Goal: Task Accomplishment & Management: Use online tool/utility

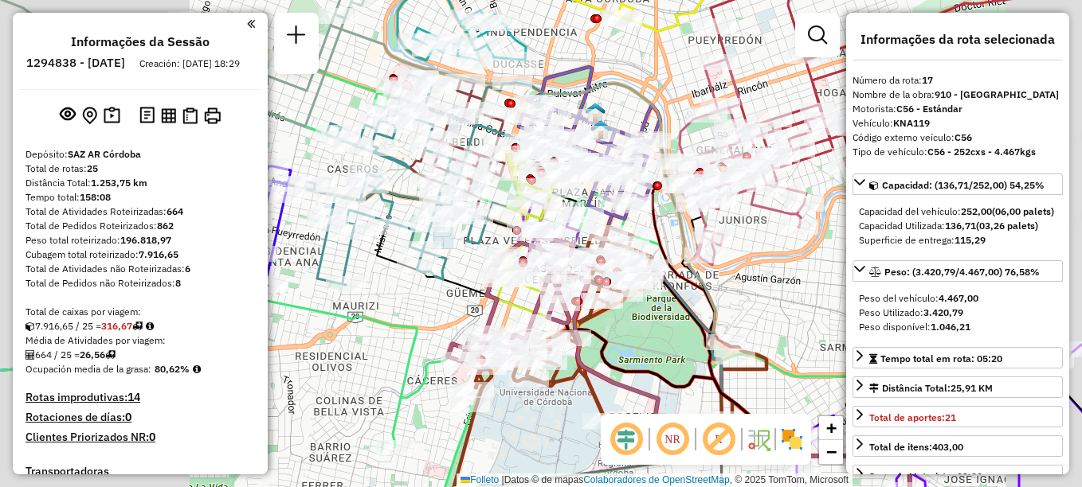
select select "**********"
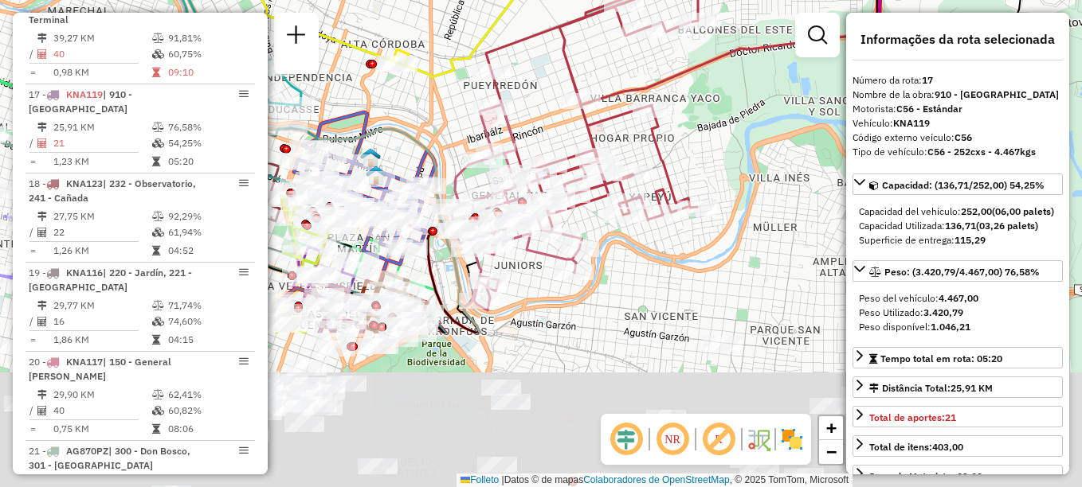
drag, startPoint x: 507, startPoint y: 330, endPoint x: 514, endPoint y: 112, distance: 217.5
click at [507, 119] on icon at bounding box center [517, 204] width 130 height 200
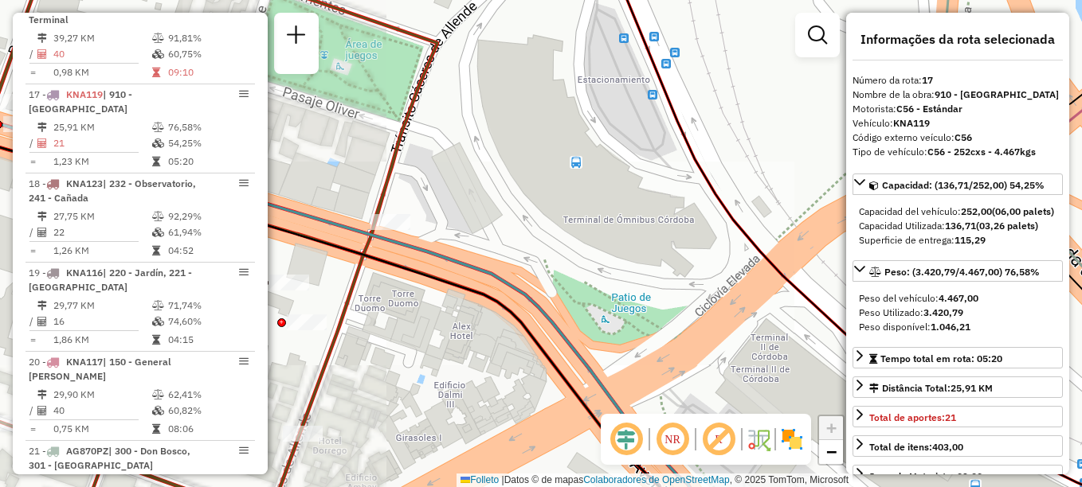
drag, startPoint x: 424, startPoint y: 316, endPoint x: 509, endPoint y: 266, distance: 98.9
click at [509, 266] on div "Rota 20 - Placa KNA117 0000513704 - EXPEND MATIC S.R.L. Janela de atendimento G…" at bounding box center [541, 243] width 1082 height 487
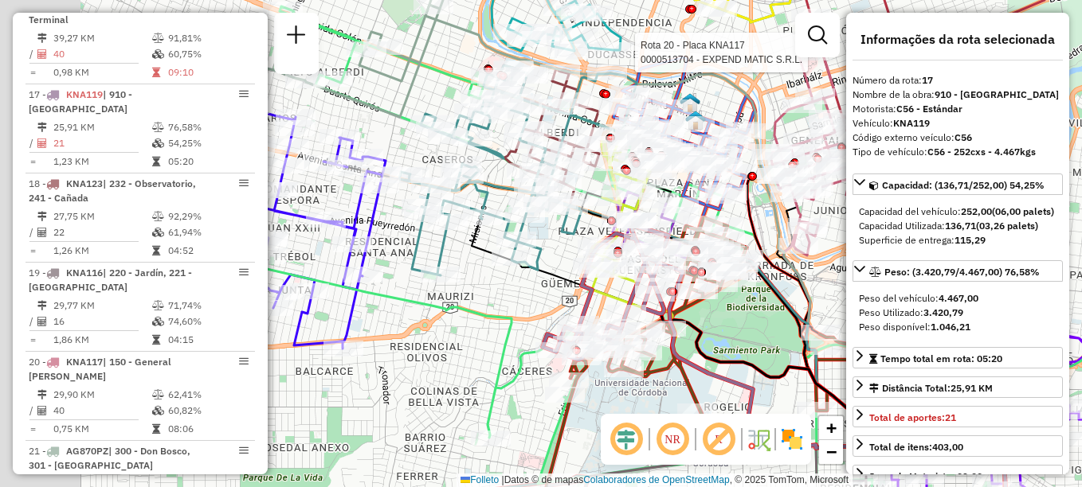
drag, startPoint x: 458, startPoint y: 350, endPoint x: 679, endPoint y: 363, distance: 221.8
click at [726, 398] on div "Rota 20 - Placa KNA117 0000513704 - EXPEND MATIC S.R.L. Janela de atendimento G…" at bounding box center [541, 243] width 1082 height 487
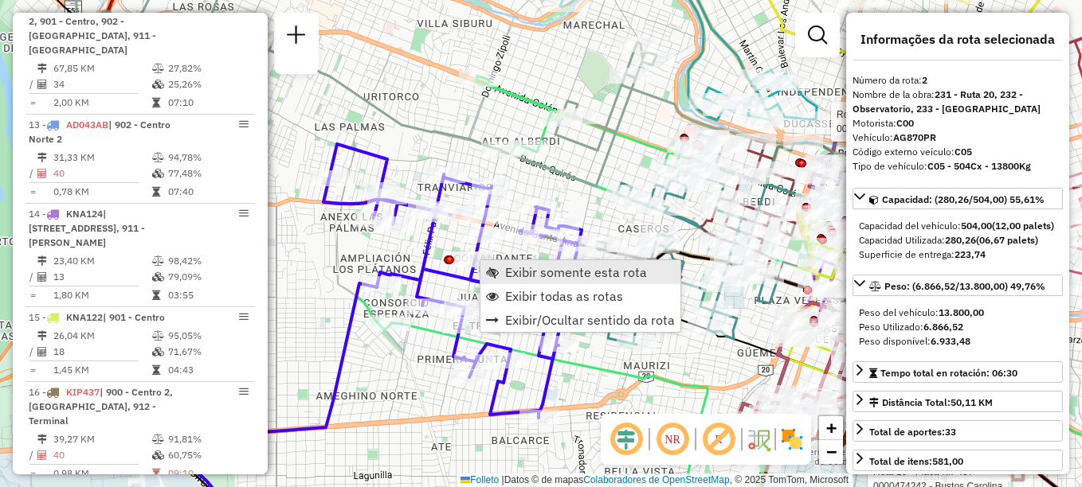
click at [533, 269] on span "Exibir somente esta rota" at bounding box center [576, 272] width 142 height 13
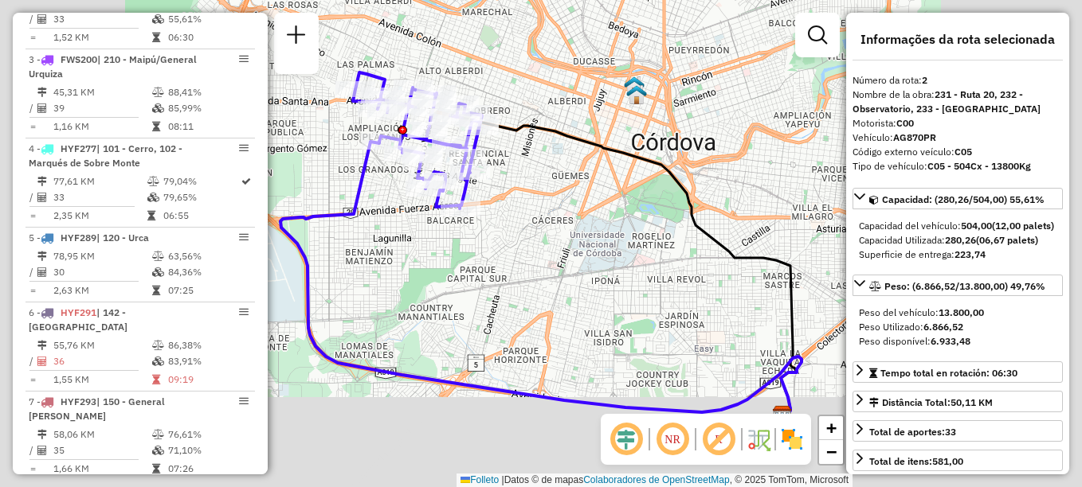
scroll to position [656, 0]
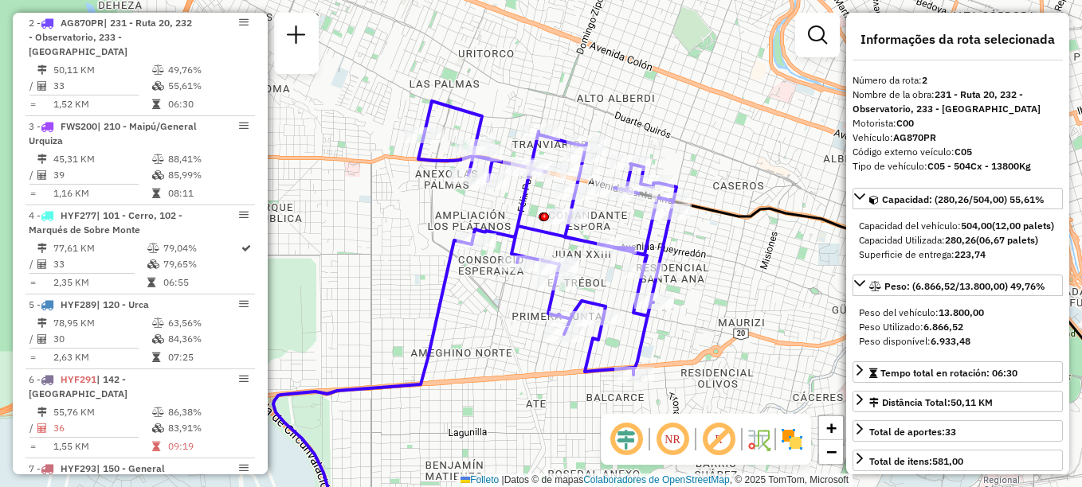
drag, startPoint x: 348, startPoint y: 209, endPoint x: 405, endPoint y: 252, distance: 71.0
click at [405, 252] on div "Janela de atendimento Grade de atendimento Capacidade Transportadoras Veículos …" at bounding box center [541, 243] width 1082 height 487
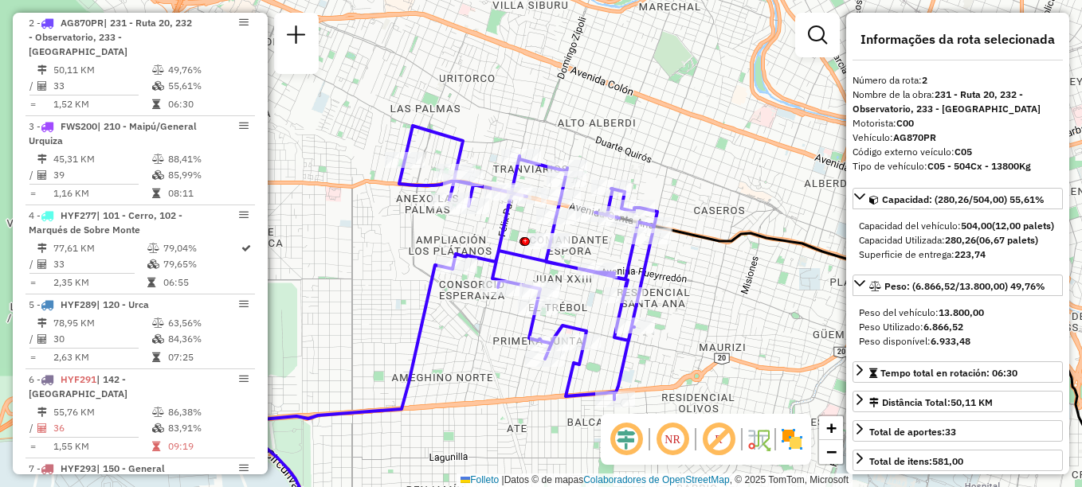
click at [381, 289] on div "Janela de atendimento Grade de atendimento Capacidade Transportadoras Veículos …" at bounding box center [541, 243] width 1082 height 487
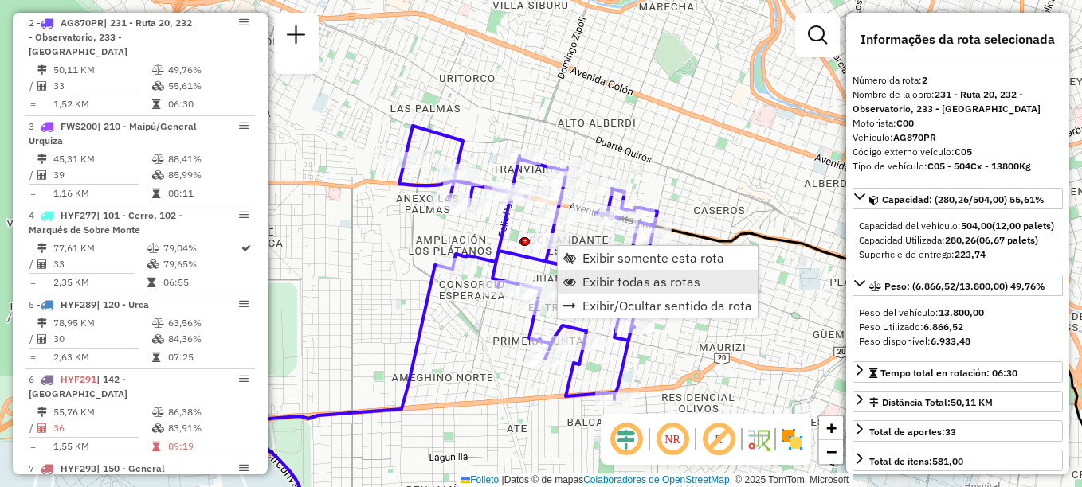
click at [628, 290] on link "Exibir todas as rotas" at bounding box center [658, 282] width 200 height 24
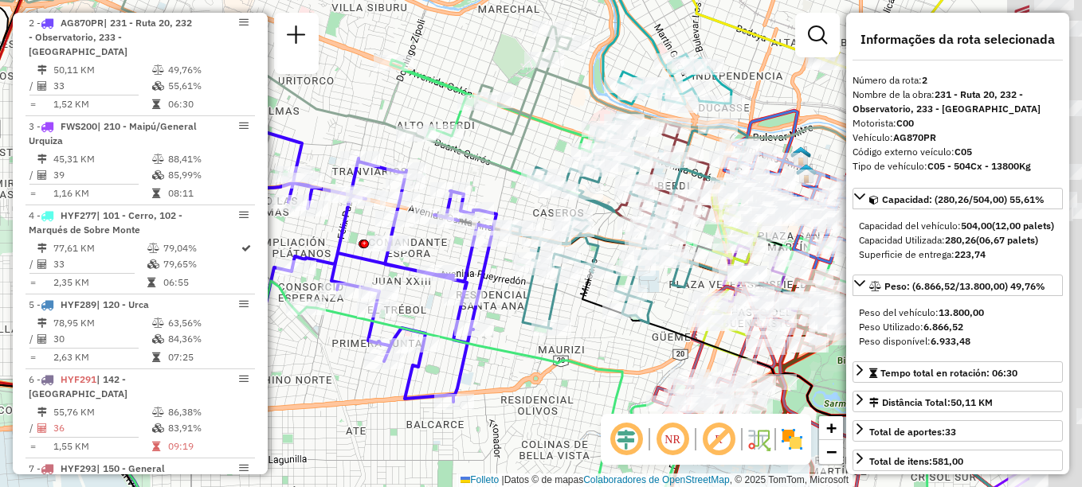
drag, startPoint x: 560, startPoint y: 316, endPoint x: 480, endPoint y: 313, distance: 79.7
click at [480, 313] on div "Janela de atendimento Grade de atendimento Capacidade Transportadoras Veículos …" at bounding box center [541, 243] width 1082 height 487
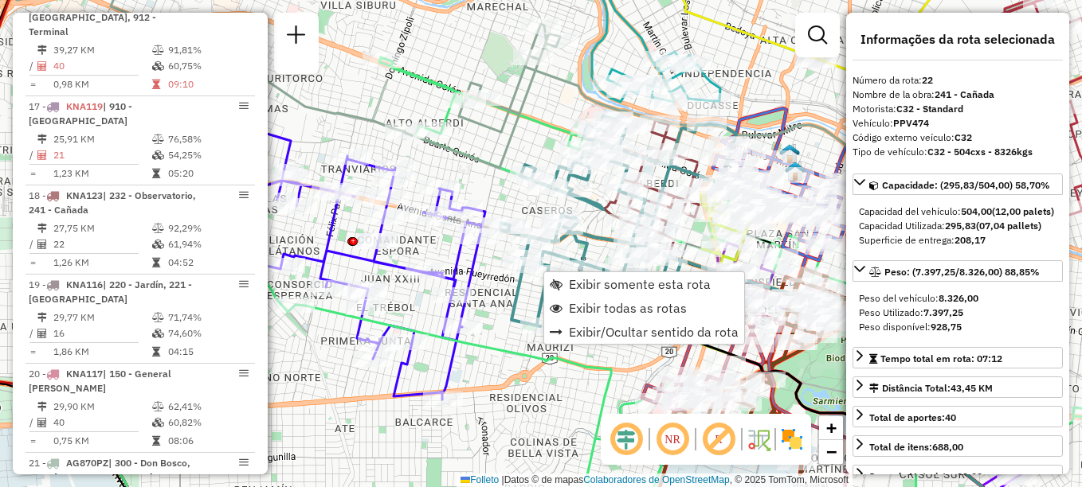
scroll to position [2426, 0]
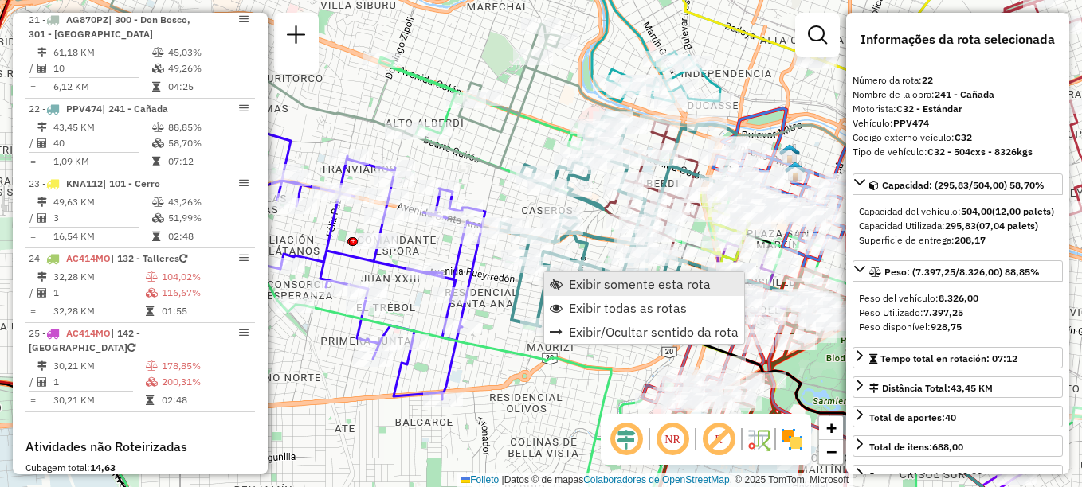
click at [571, 280] on span "Exibir somente esta rota" at bounding box center [640, 284] width 142 height 13
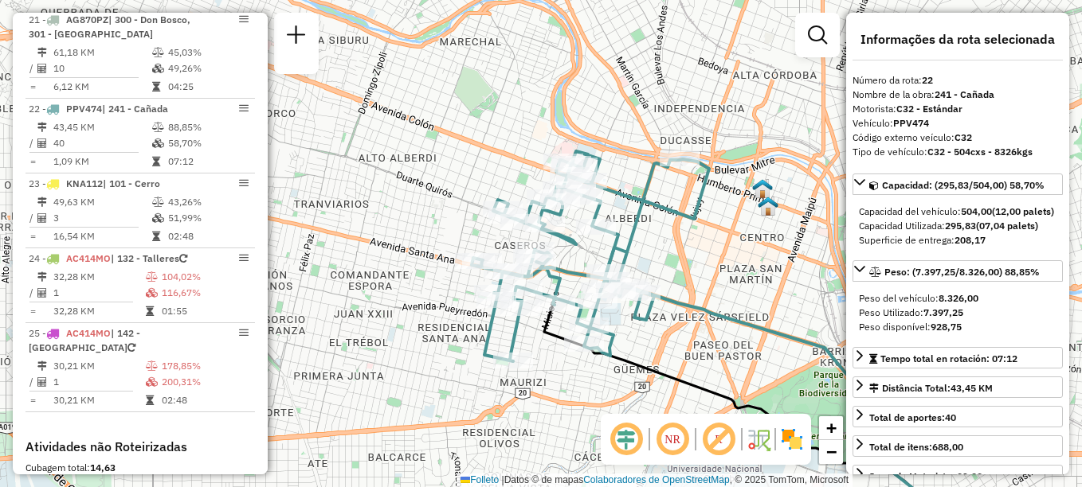
drag, startPoint x: 370, startPoint y: 63, endPoint x: 490, endPoint y: 171, distance: 161.3
click at [490, 171] on div "Janela de atendimento Grade de atendimento Capacidade Transportadoras Veículos …" at bounding box center [541, 243] width 1082 height 487
